Goal: Register for event/course

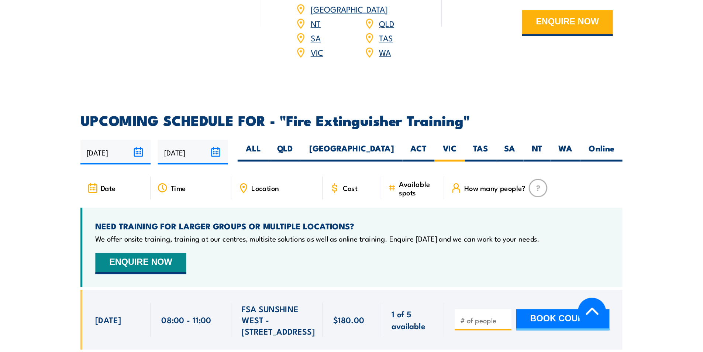
scroll to position [1128, 0]
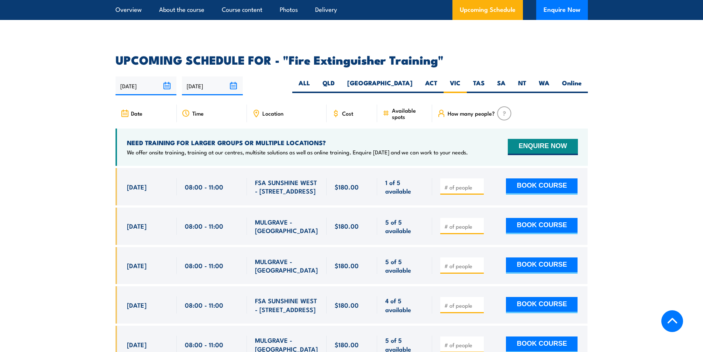
scroll to position [1238, 0]
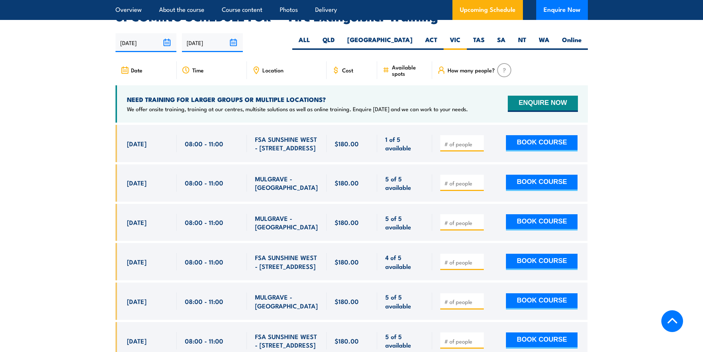
click at [431, 258] on input "number" at bounding box center [462, 261] width 37 height 7
type input "1"
click at [431, 253] on button "BOOK COURSE" at bounding box center [542, 261] width 72 height 16
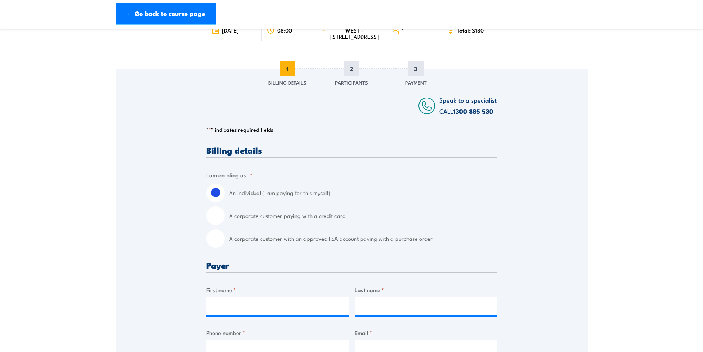
scroll to position [74, 0]
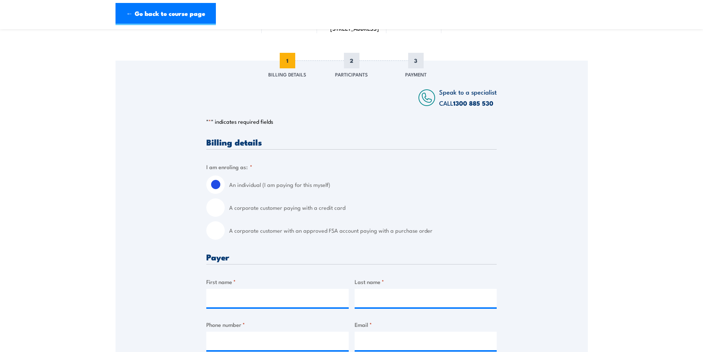
click at [214, 208] on input "A corporate customer paying with a credit card" at bounding box center [215, 207] width 18 height 18
radio input "true"
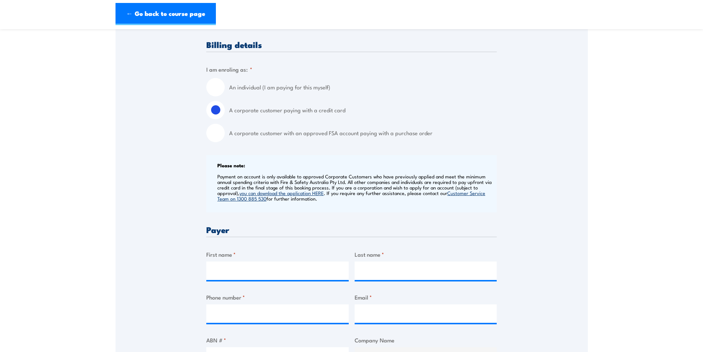
scroll to position [184, 0]
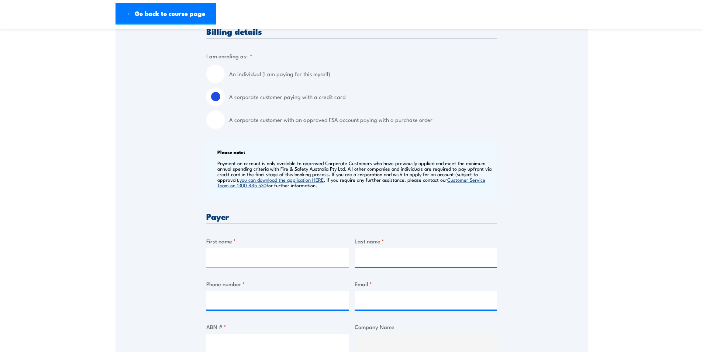
click at [252, 258] on input "First name *" at bounding box center [277, 257] width 142 height 18
type input "M"
click at [221, 69] on input "An individual (I am paying for this myself)" at bounding box center [215, 74] width 18 height 18
radio input "true"
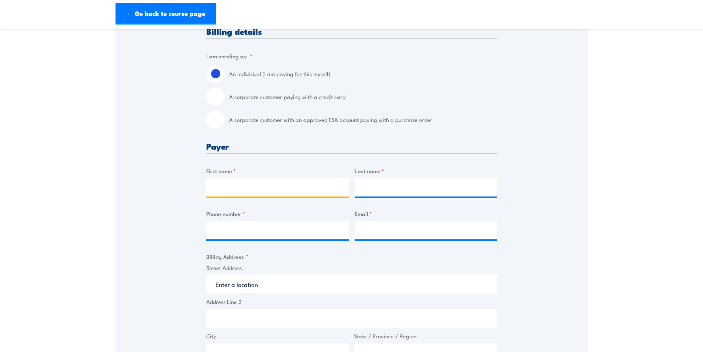
click at [231, 186] on input "First name *" at bounding box center [277, 187] width 142 height 18
type input "[PERSON_NAME]"
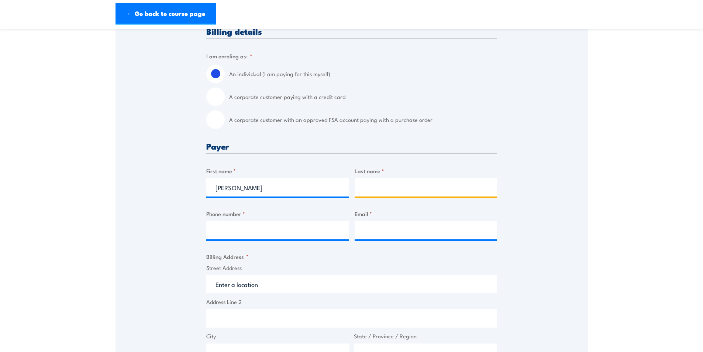
click at [373, 188] on input "Last name *" at bounding box center [426, 187] width 142 height 18
type input "Goulter"
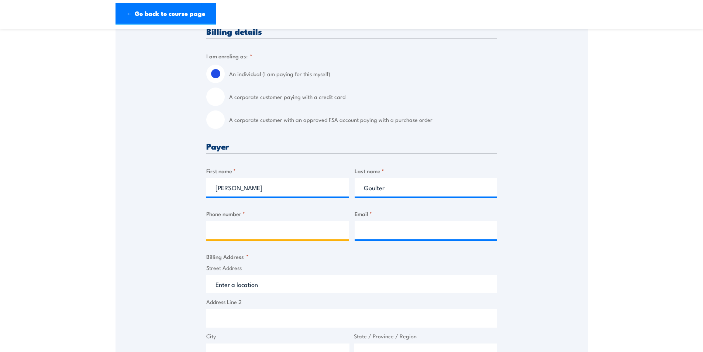
click at [254, 233] on input "Phone number *" at bounding box center [277, 230] width 142 height 18
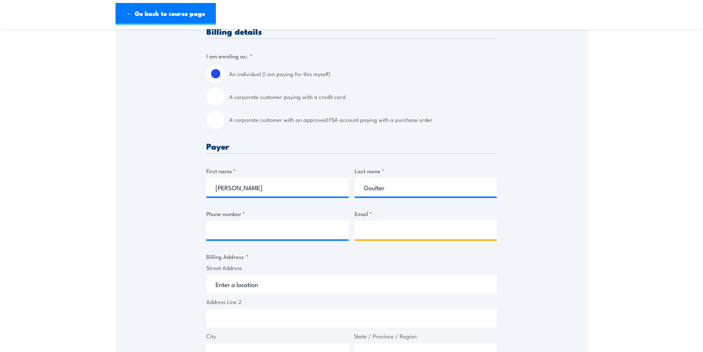
click at [411, 227] on input "Email *" at bounding box center [426, 230] width 142 height 18
type input "i"
type input "m"
click at [376, 232] on input "Email *" at bounding box center [426, 230] width 142 height 18
paste input "[PERSON_NAME][EMAIL_ADDRESS][PERSON_NAME][DOMAIN_NAME]"
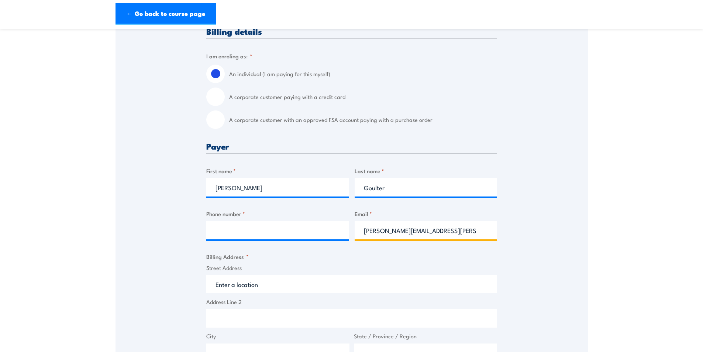
type input "[PERSON_NAME][EMAIL_ADDRESS][PERSON_NAME][DOMAIN_NAME]"
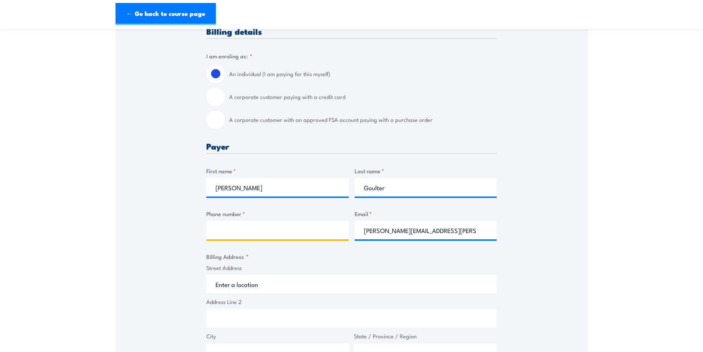
click at [253, 232] on input "Phone number *" at bounding box center [277, 230] width 142 height 18
click at [239, 233] on input "Phone number *" at bounding box center [277, 230] width 142 height 18
paste input "0448909641"
click at [214, 234] on input "0448909641" at bounding box center [277, 230] width 142 height 18
type input "0448909641"
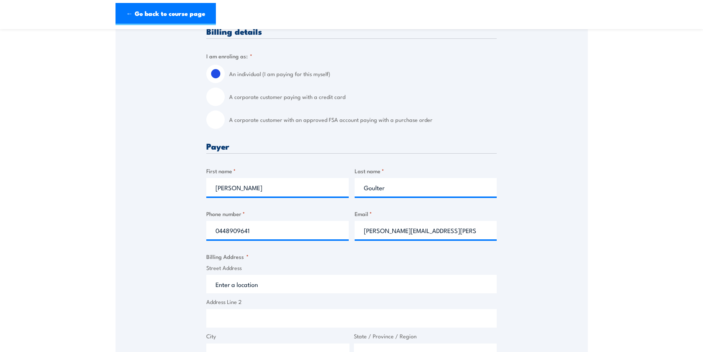
click at [247, 286] on input "Street Address" at bounding box center [351, 284] width 290 height 18
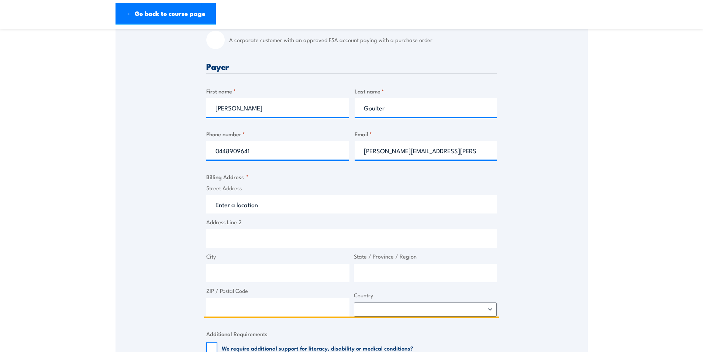
scroll to position [295, 0]
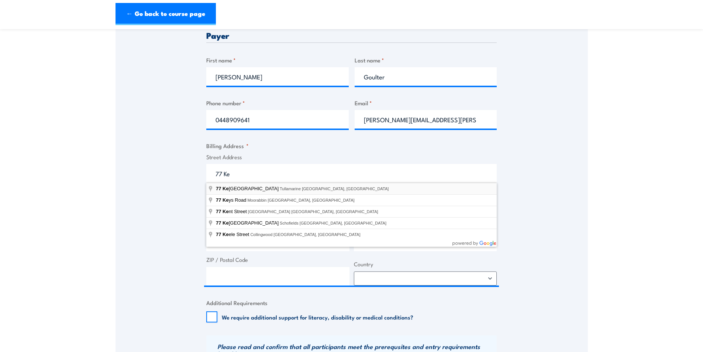
type input "[STREET_ADDRESS]"
type input "Tullamarine"
type input "Victoria"
type input "3043"
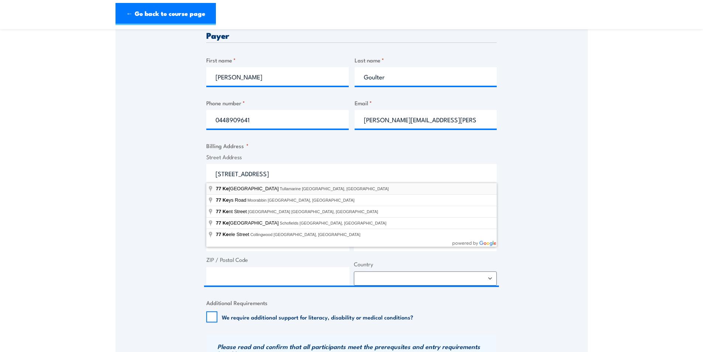
select select "[GEOGRAPHIC_DATA]"
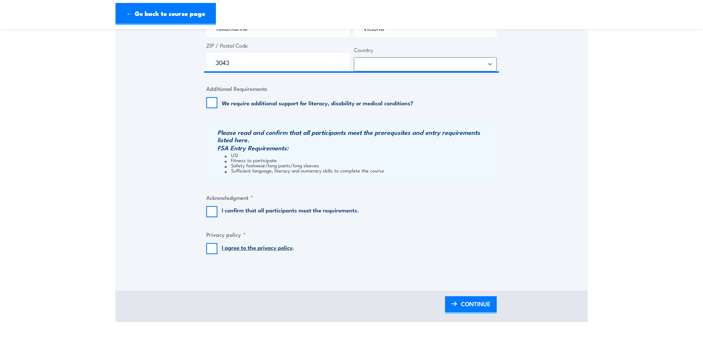
scroll to position [517, 0]
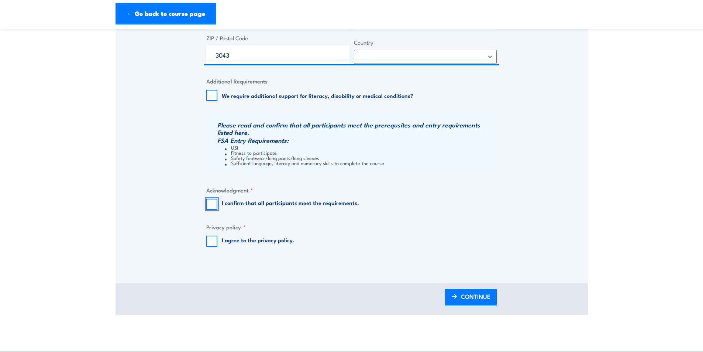
click at [212, 205] on input "I confirm that all participants meet the requirements." at bounding box center [211, 204] width 11 height 11
checkbox input "true"
click at [213, 242] on input "I agree to the privacy policy ." at bounding box center [211, 240] width 11 height 11
checkbox input "true"
click at [475, 300] on span "CONTINUE" at bounding box center [476, 296] width 30 height 20
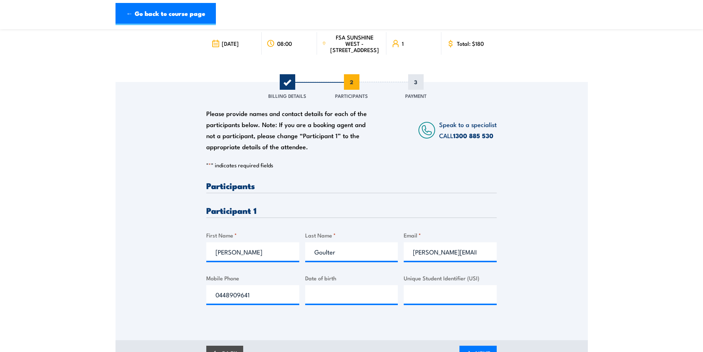
scroll to position [74, 0]
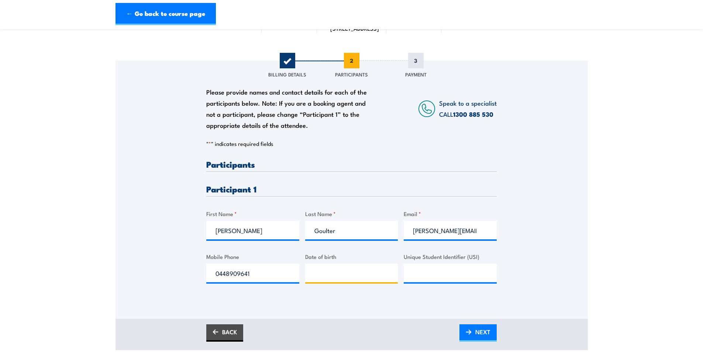
type input "__/__/____"
click at [357, 275] on input "__/__/____" at bounding box center [351, 272] width 93 height 18
type input "__/__/____"
type input "[DATE]"
click at [462, 274] on input "Unique Student Identifier (USI)" at bounding box center [450, 272] width 93 height 18
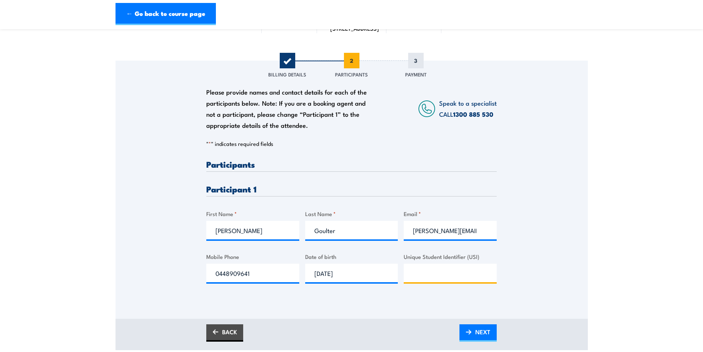
paste input "ZBX6G2JPBP"
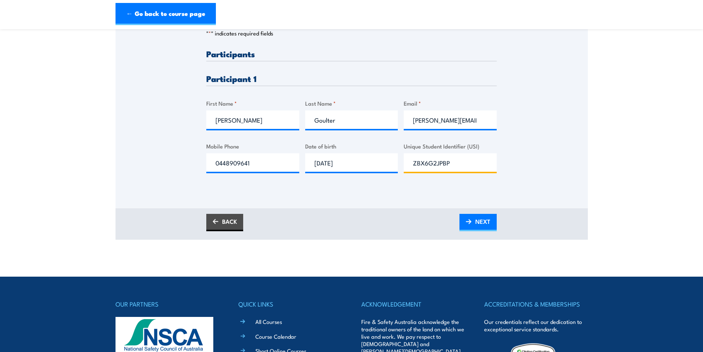
scroll to position [184, 0]
type input "ZBX6G2JPBP"
click at [480, 222] on span "NEXT" at bounding box center [482, 221] width 15 height 20
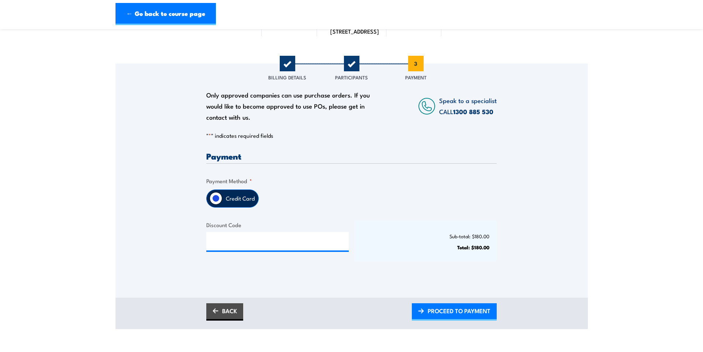
scroll to position [74, 0]
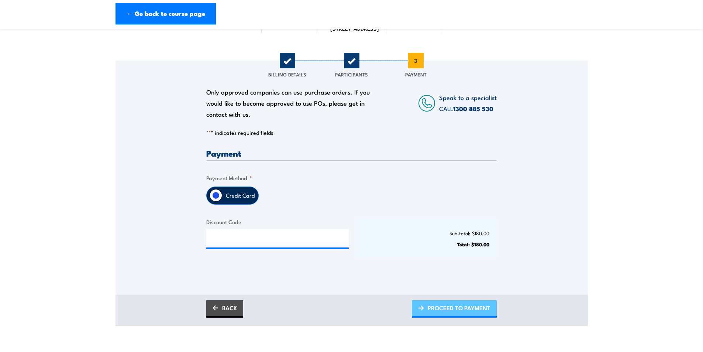
click at [439, 310] on span "PROCEED TO PAYMENT" at bounding box center [459, 308] width 63 height 20
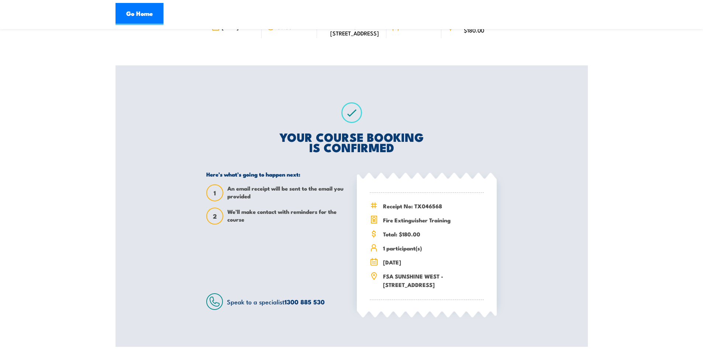
scroll to position [74, 0]
